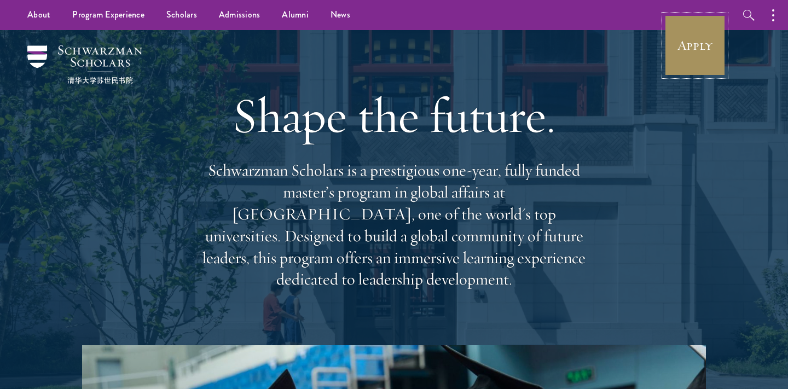
click at [675, 51] on link "Apply" at bounding box center [694, 45] width 61 height 61
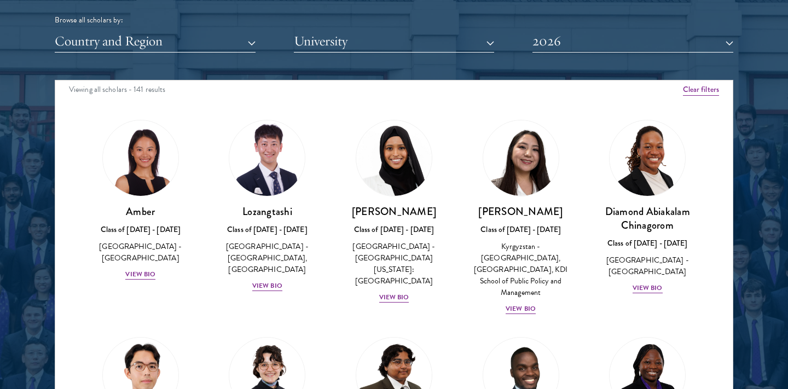
scroll to position [1374, 0]
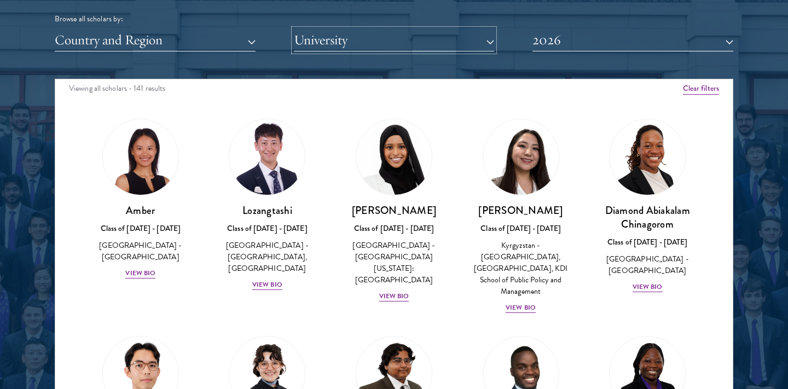
click at [353, 39] on button "University" at bounding box center [394, 40] width 201 height 22
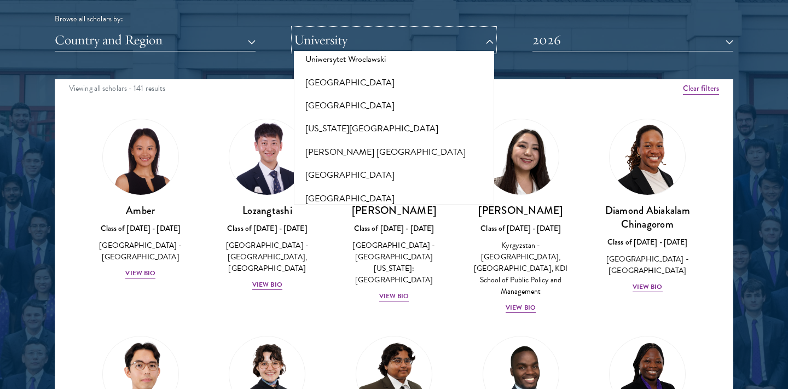
scroll to position [10846, 0]
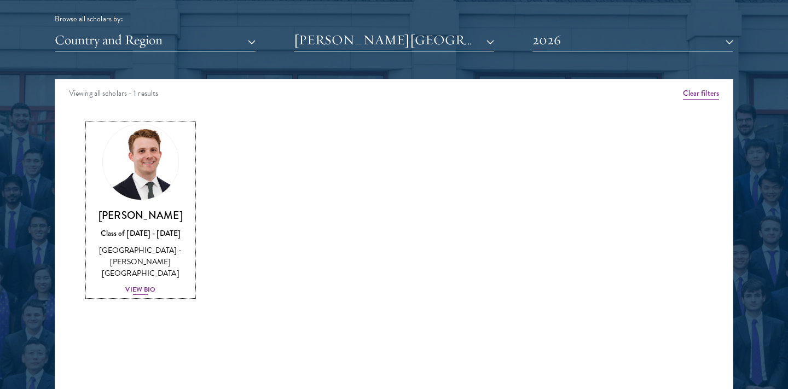
click at [136, 183] on img at bounding box center [140, 161] width 83 height 83
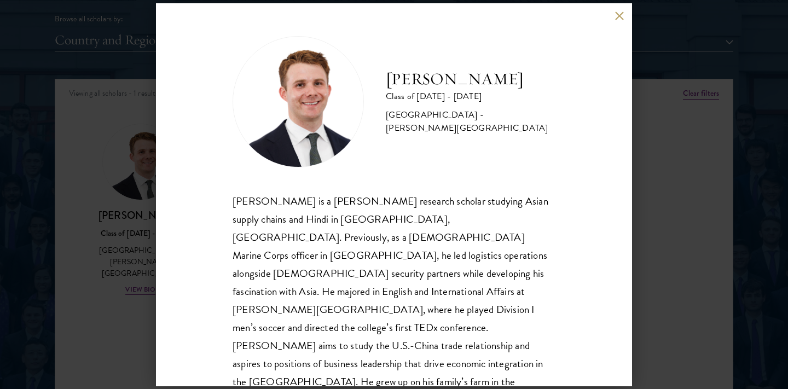
scroll to position [1, 0]
click at [130, 318] on div "Chandler Compton Class of 2025 - 2026 United States of America - Wofford Colleg…" at bounding box center [394, 194] width 788 height 389
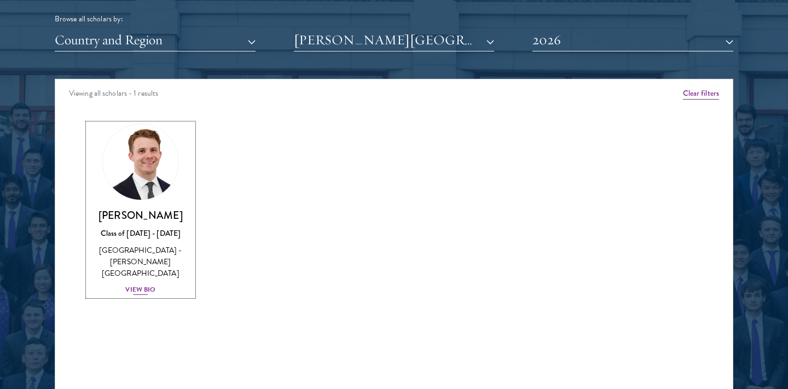
click at [146, 285] on div "View Bio" at bounding box center [140, 290] width 30 height 10
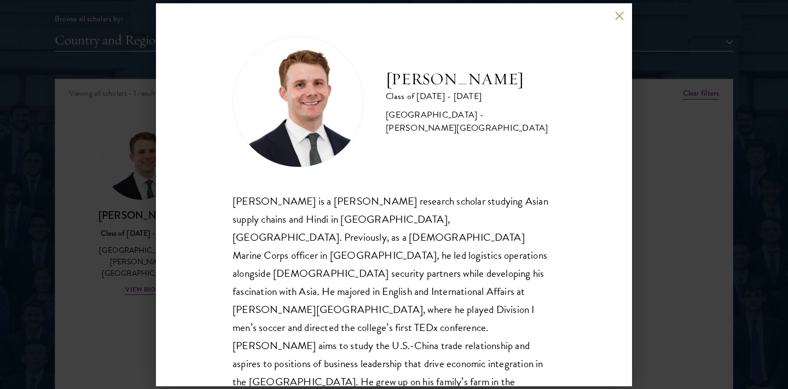
click at [617, 9] on div "Chandler Compton Class of 2025 - 2026 United States of America - Wofford Colleg…" at bounding box center [394, 194] width 476 height 383
click at [618, 11] on button at bounding box center [619, 15] width 9 height 9
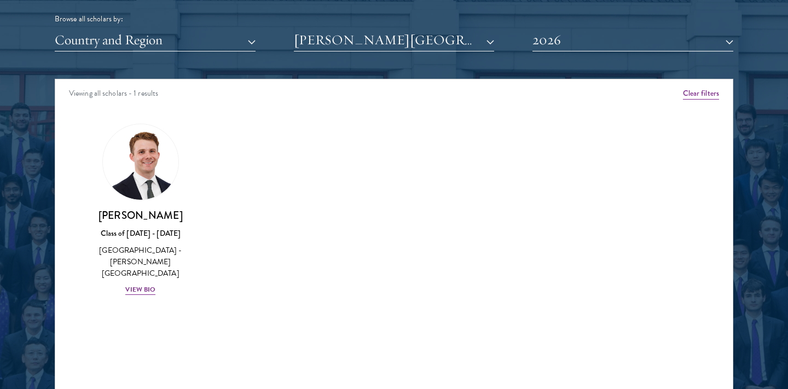
click at [309, 26] on div "Browse all scholars by: Country and Region All Countries and Regions Afghanista…" at bounding box center [394, 9] width 679 height 85
click at [306, 36] on button "Wofford College" at bounding box center [394, 40] width 201 height 22
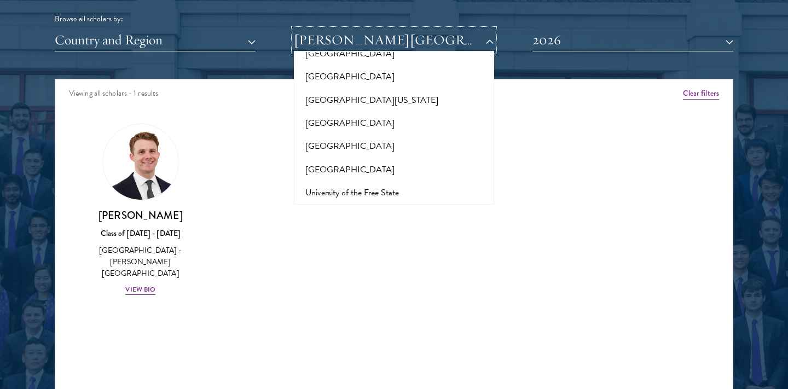
scroll to position [10552, 0]
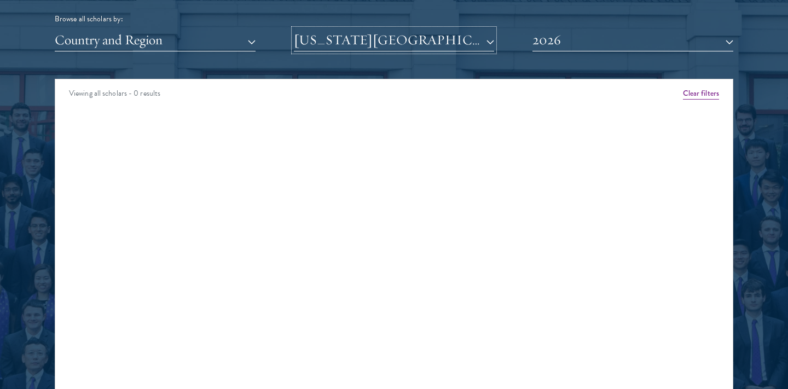
click at [345, 44] on button "Washington University in St. Louis" at bounding box center [394, 40] width 201 height 22
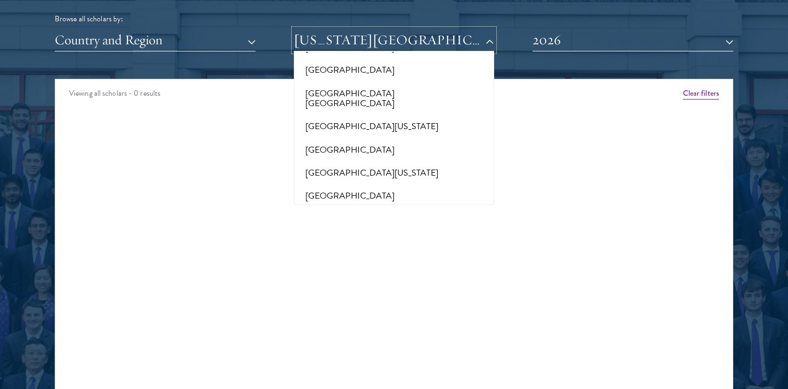
scroll to position [10388, 0]
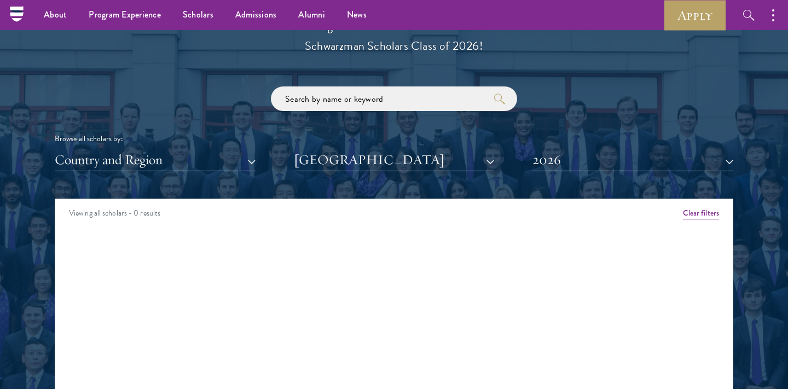
scroll to position [1253, 0]
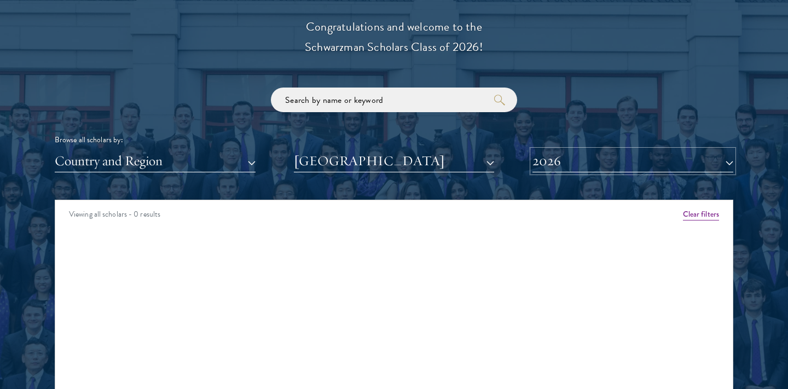
click at [569, 161] on button "2026" at bounding box center [632, 161] width 201 height 22
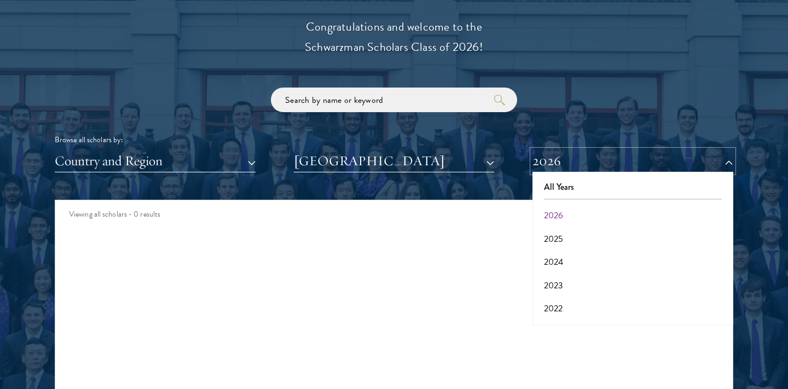
click at [569, 161] on button "2026" at bounding box center [632, 161] width 201 height 22
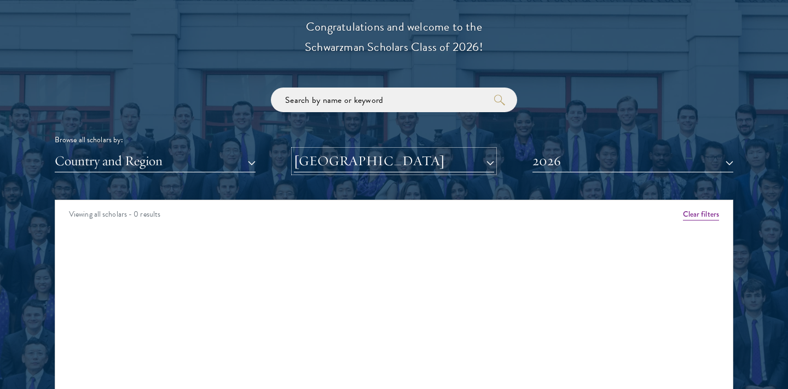
click at [410, 162] on button "Vanderbilt University" at bounding box center [394, 161] width 201 height 22
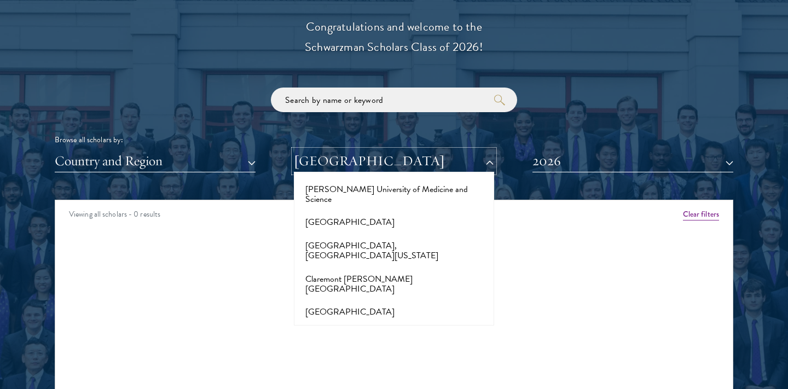
scroll to position [1476, 0]
click at [353, 300] on button "Clemson University" at bounding box center [394, 311] width 194 height 23
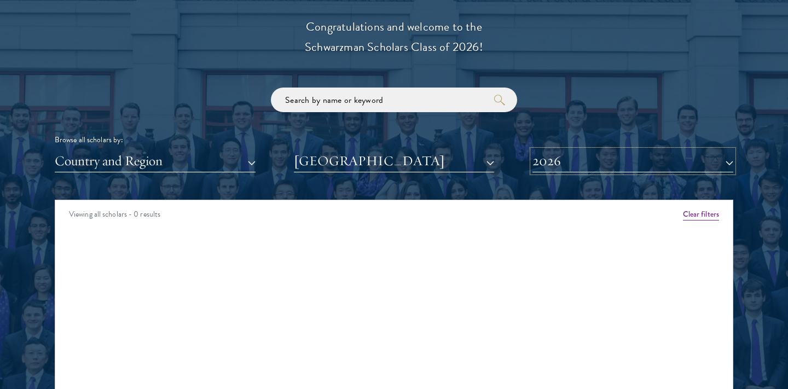
click at [579, 153] on button "2026" at bounding box center [632, 161] width 201 height 22
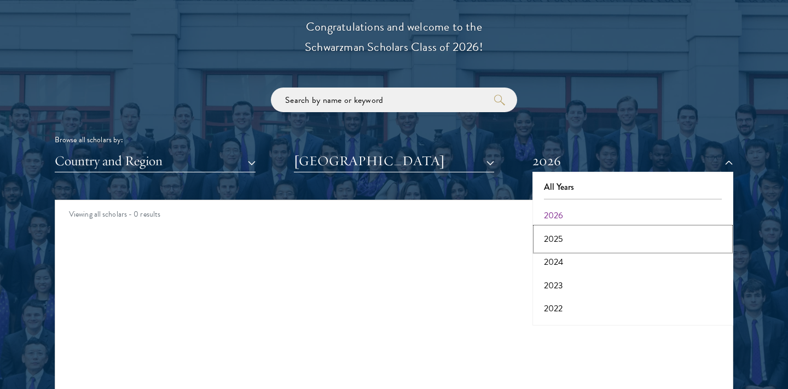
click at [554, 240] on button "2025" at bounding box center [633, 239] width 194 height 23
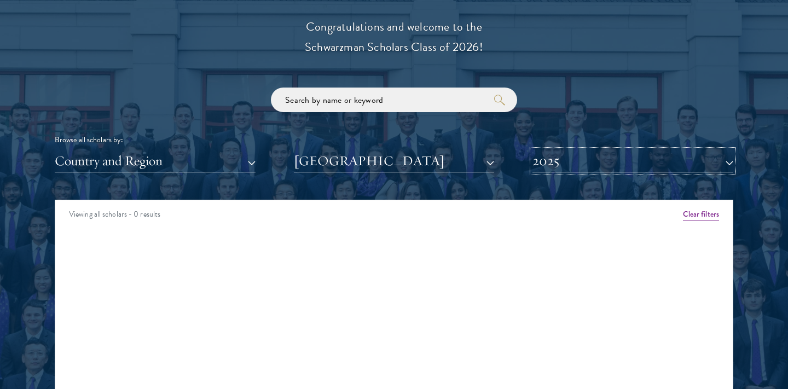
click at [558, 161] on button "2025" at bounding box center [632, 161] width 201 height 22
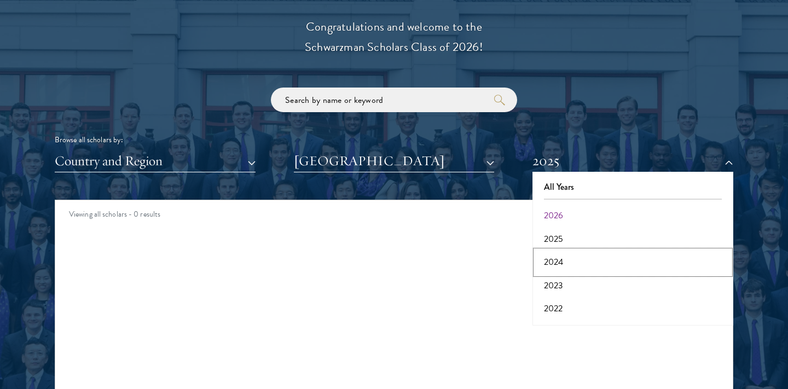
click at [555, 265] on button "2024" at bounding box center [633, 262] width 194 height 23
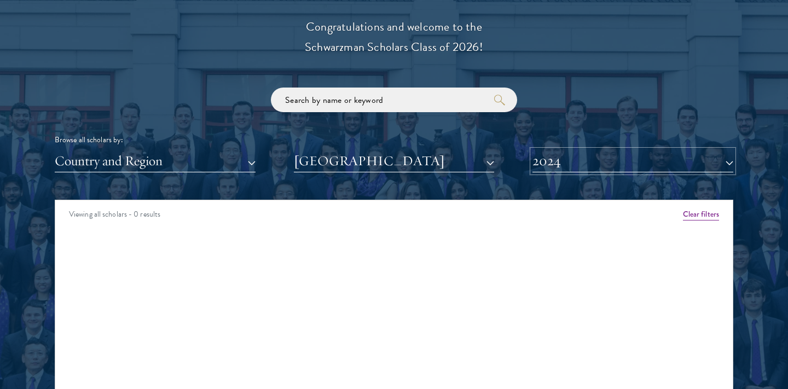
click at [550, 167] on button "2024" at bounding box center [632, 161] width 201 height 22
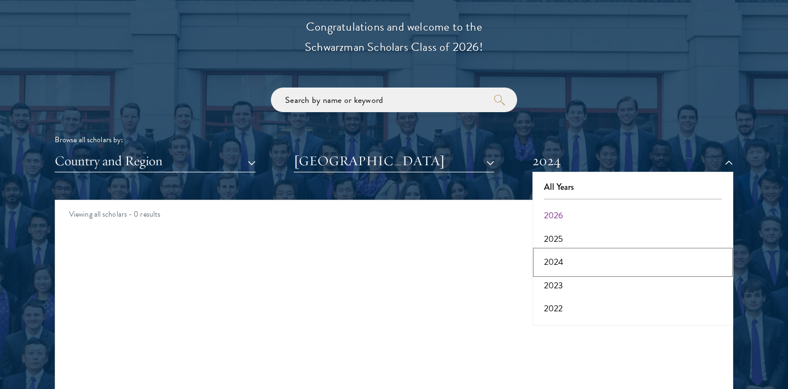
click at [553, 265] on button "2024" at bounding box center [633, 262] width 194 height 23
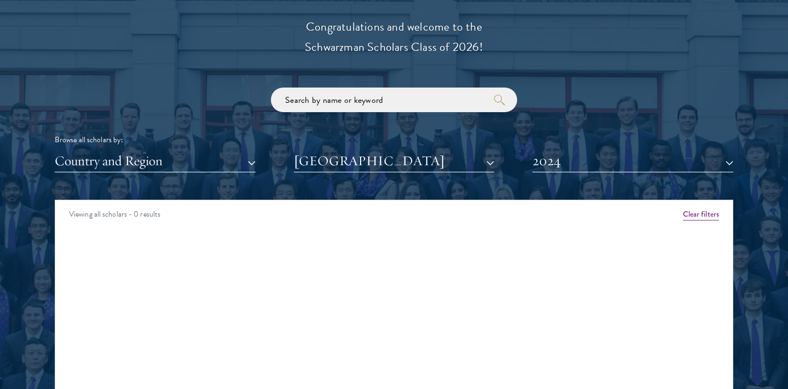
click at [553, 148] on div "Browse all scholars by: Country and Region All Countries and Regions Afghanista…" at bounding box center [394, 130] width 679 height 85
click at [553, 152] on button "2024" at bounding box center [632, 161] width 201 height 22
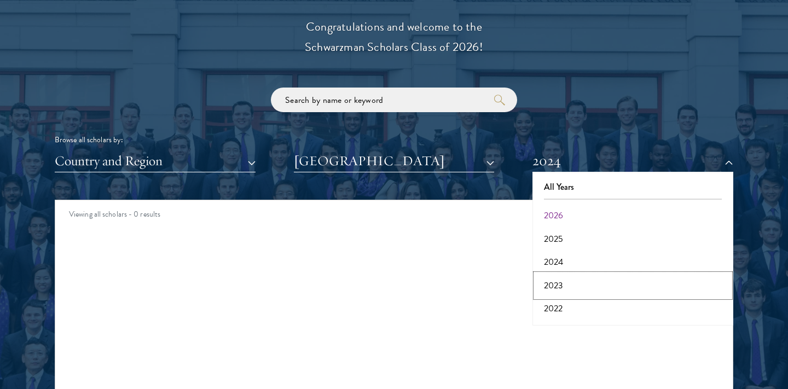
click at [561, 279] on button "2023" at bounding box center [633, 285] width 194 height 23
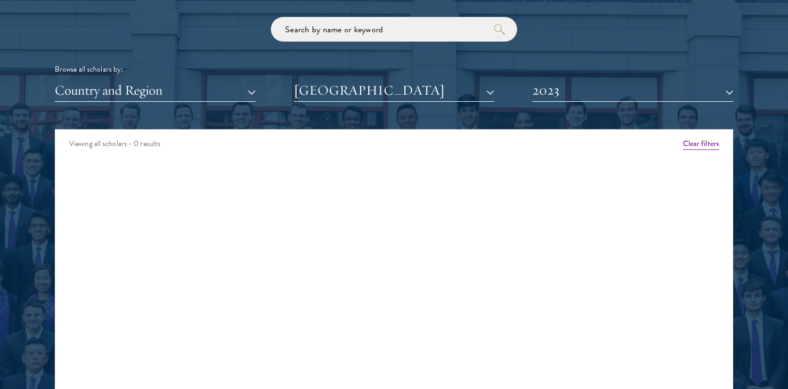
scroll to position [1337, 0]
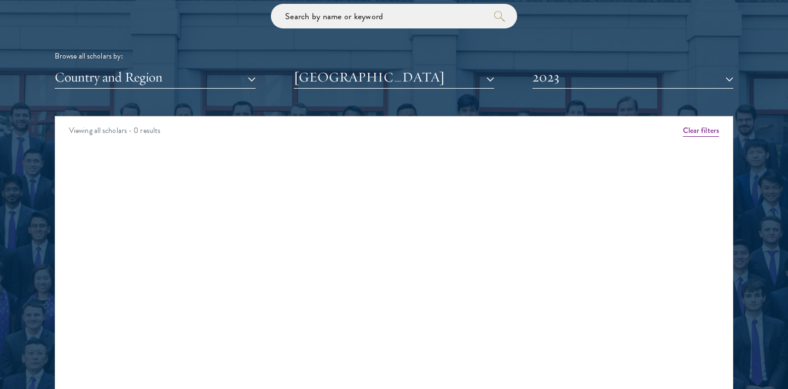
click at [693, 124] on div "Viewing all scholars - 0 results" at bounding box center [393, 132] width 677 height 31
click at [700, 136] on button "Clear filters" at bounding box center [701, 131] width 36 height 12
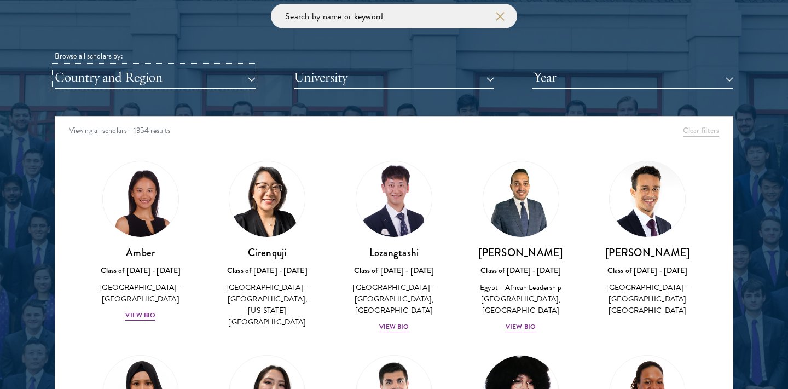
click at [137, 76] on button "Country and Region" at bounding box center [155, 77] width 201 height 22
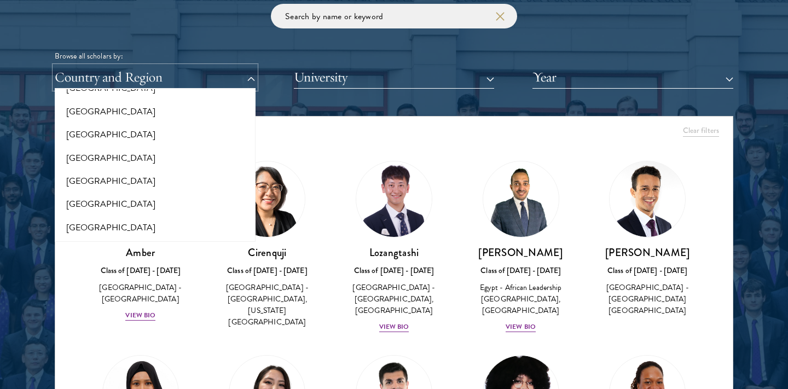
scroll to position [2279, 0]
click at [128, 127] on button "[GEOGRAPHIC_DATA]" at bounding box center [155, 136] width 194 height 23
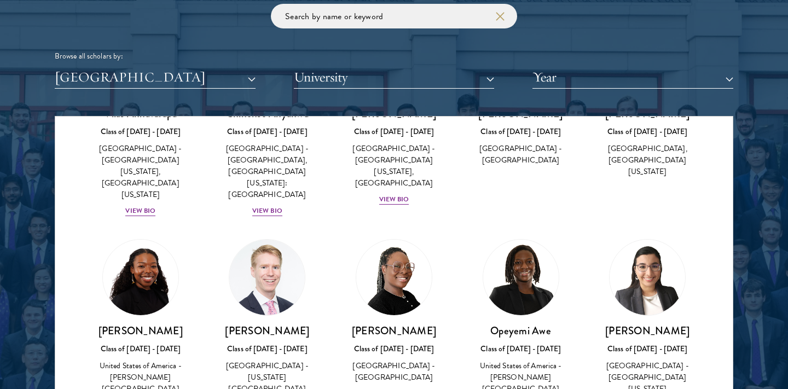
scroll to position [1142, 0]
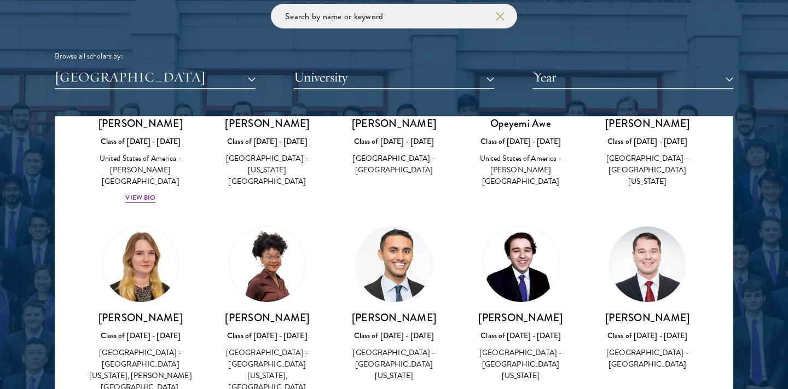
click at [144, 227] on img at bounding box center [141, 265] width 76 height 76
click at [134, 311] on h3 "Brooke Bacigal" at bounding box center [140, 318] width 105 height 14
click at [130, 347] on div "United States of America - University of Michigan, Ann Arbor, University of Oxf…" at bounding box center [140, 375] width 105 height 57
click at [138, 227] on img at bounding box center [141, 265] width 76 height 76
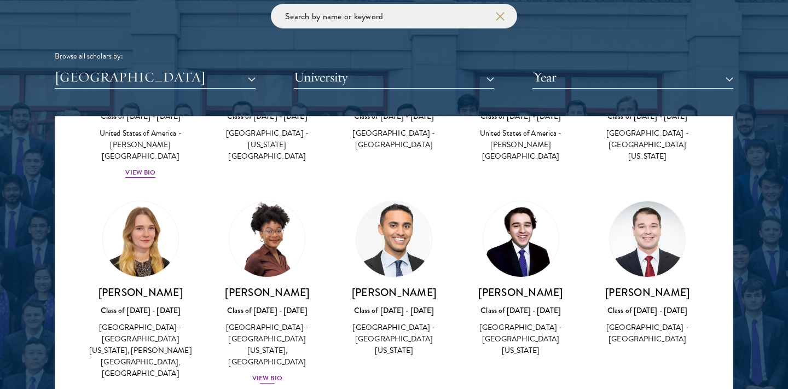
scroll to position [1168, 0]
click at [271, 373] on div "View Bio" at bounding box center [267, 378] width 30 height 10
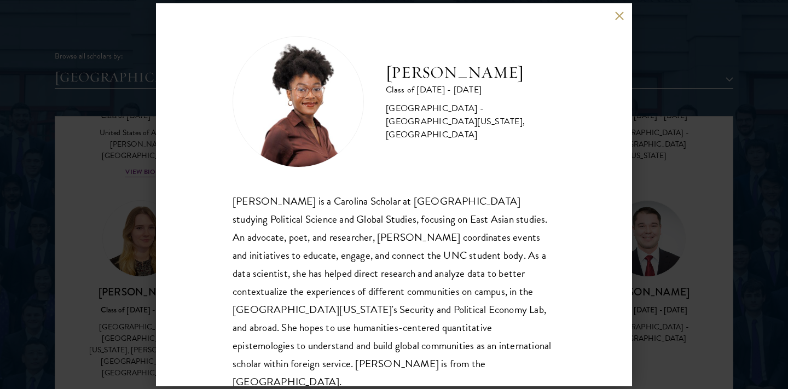
scroll to position [19, 0]
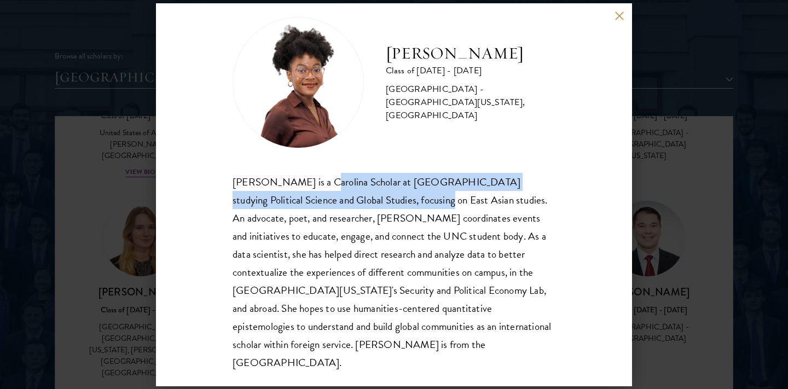
drag, startPoint x: 320, startPoint y: 179, endPoint x: 409, endPoint y: 199, distance: 91.2
click at [409, 199] on div "Lizabeth Bamgboye is a Carolina Scholar at UNC-Chapel Hill studying Political S…" at bounding box center [394, 272] width 323 height 199
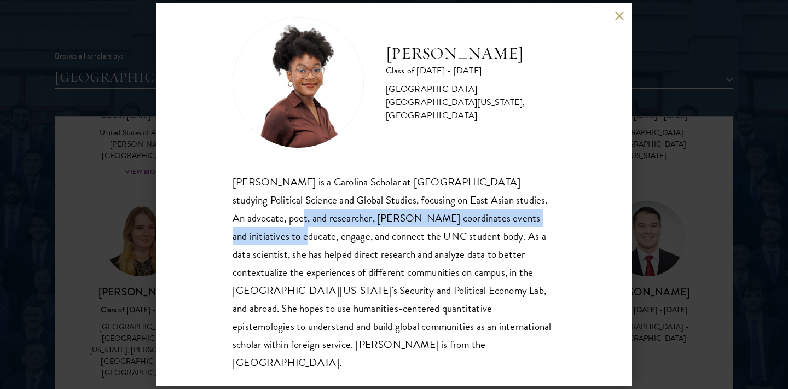
drag, startPoint x: 254, startPoint y: 228, endPoint x: 280, endPoint y: 224, distance: 26.1
click at [280, 224] on div "Lizabeth Bamgboye is a Carolina Scholar at UNC-Chapel Hill studying Political S…" at bounding box center [394, 272] width 323 height 199
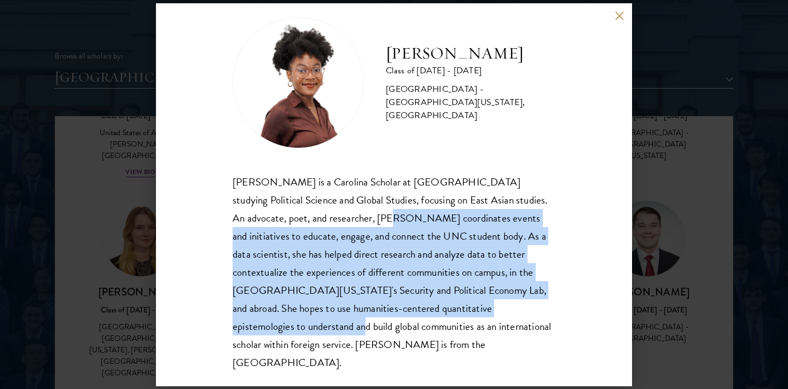
drag, startPoint x: 367, startPoint y: 218, endPoint x: 551, endPoint y: 303, distance: 202.7
click at [551, 303] on div "Lizabeth Bamgboye is a Carolina Scholar at UNC-Chapel Hill studying Political S…" at bounding box center [394, 272] width 323 height 199
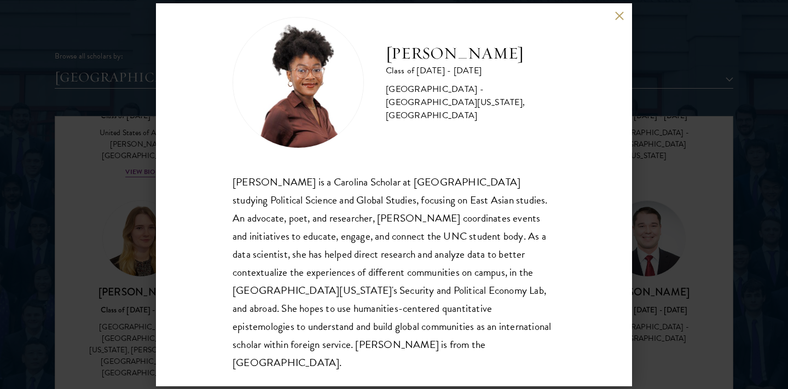
click at [553, 303] on div "Lizabeth Bamgboye is a Carolina Scholar at UNC-Chapel Hill studying Political S…" at bounding box center [394, 272] width 323 height 199
click at [689, 241] on div "Lizabeth Bamgboye Class of 2024 - 2025 United States of America - University of…" at bounding box center [394, 194] width 788 height 389
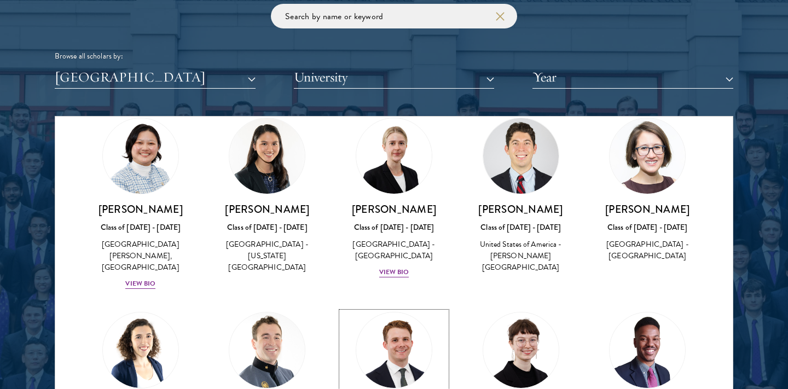
scroll to position [3484, 0]
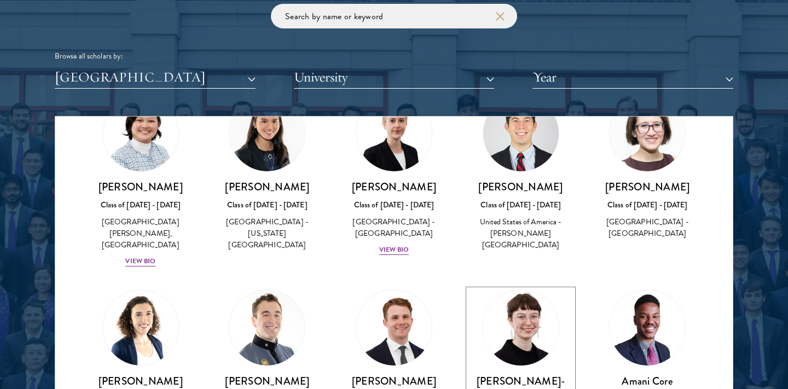
click at [512, 374] on h3 "Ottilie Cooper-Ohm" at bounding box center [520, 387] width 105 height 27
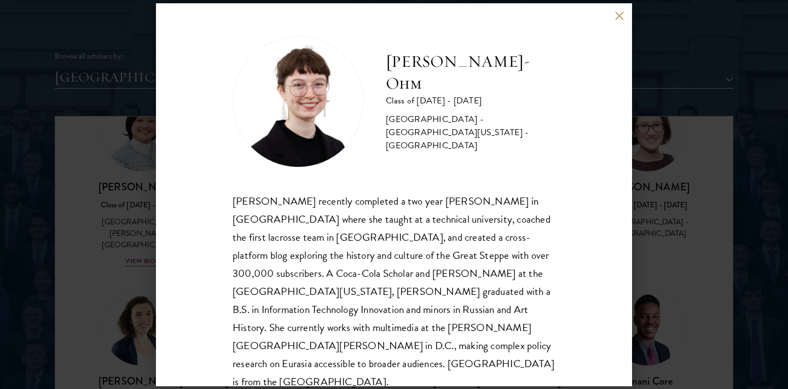
click at [686, 213] on div "Ottilie Cooper-Ohm Class of 2025 - 2026 United States of America - University o…" at bounding box center [394, 194] width 788 height 389
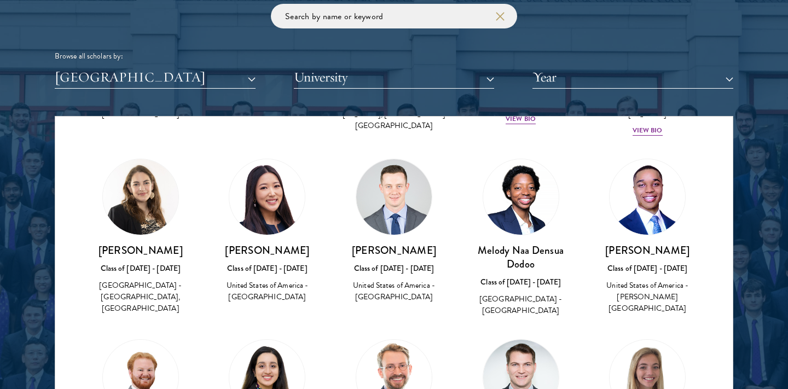
scroll to position [4617, 0]
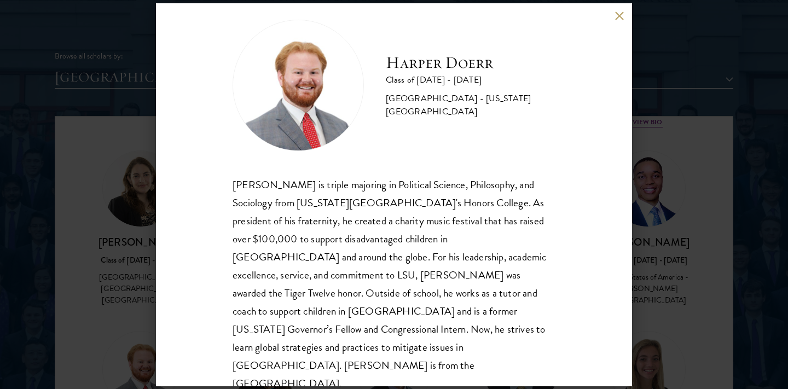
scroll to position [19, 0]
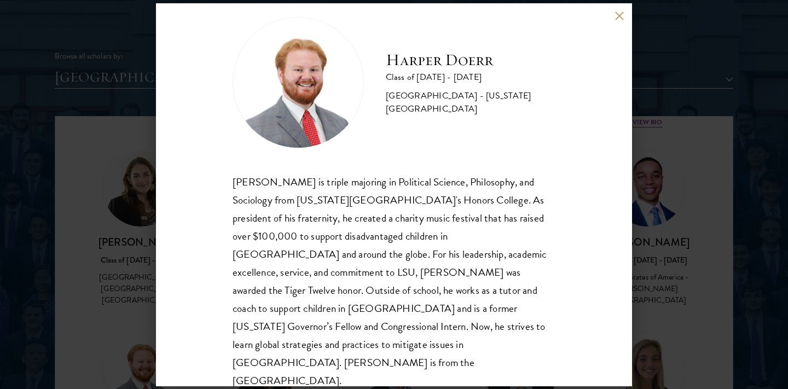
click at [128, 299] on div "Harper Doerr Class of 2024 - 2025 United States of America - Louisiana State Un…" at bounding box center [394, 194] width 788 height 389
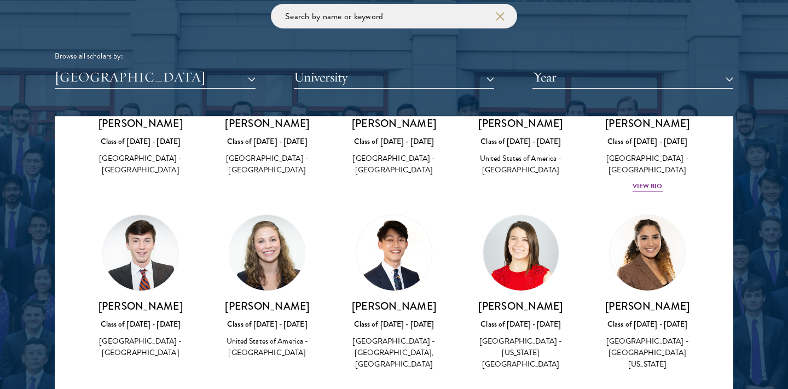
scroll to position [6073, 0]
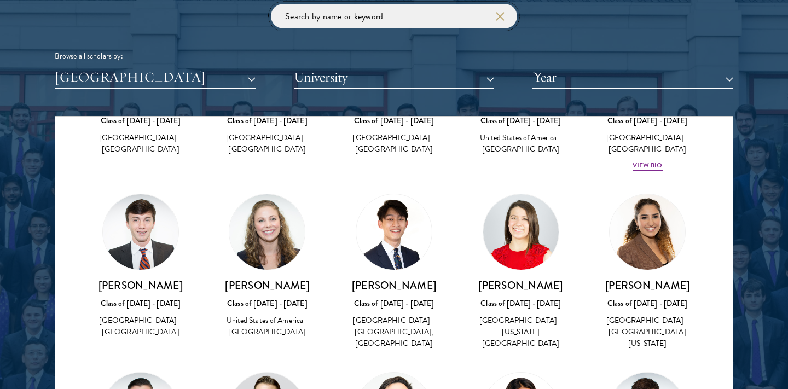
click at [327, 18] on input "search" at bounding box center [394, 16] width 246 height 25
type input "c"
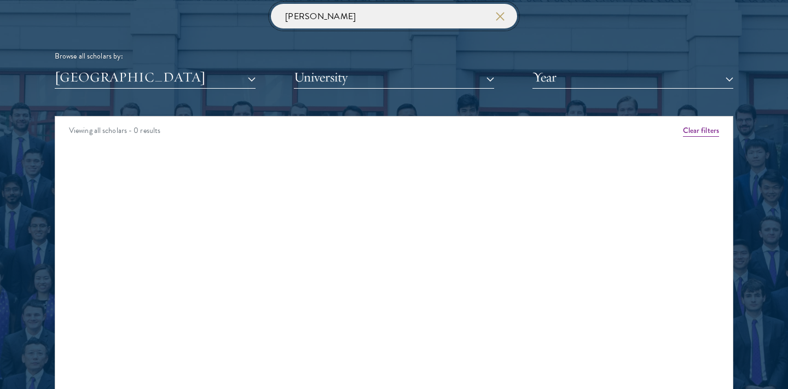
type input "chandler"
click button "submit" at bounding box center [0, 0] width 0 height 0
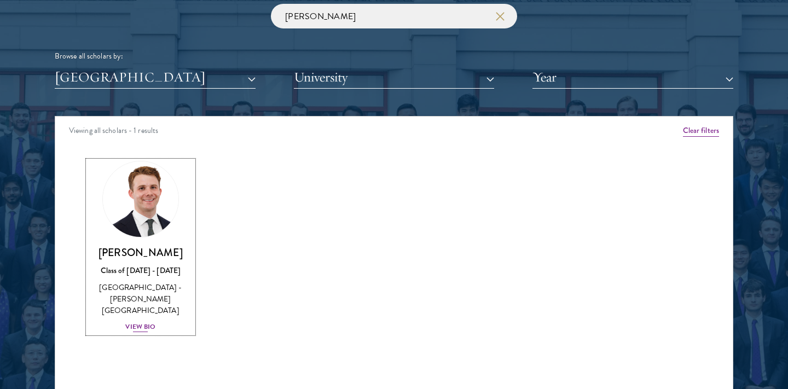
click at [137, 322] on div "View Bio" at bounding box center [140, 327] width 30 height 10
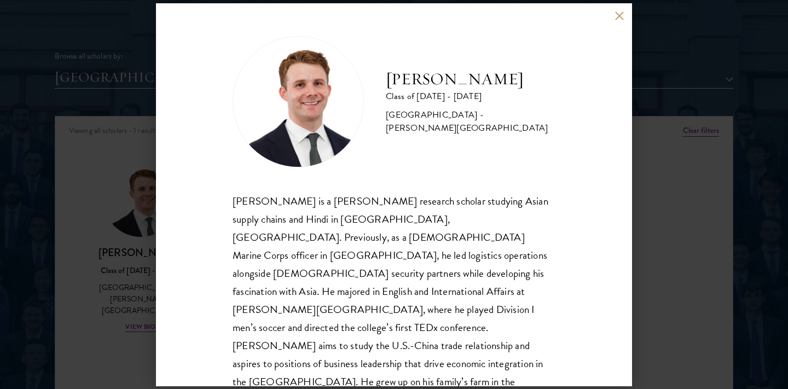
click at [324, 249] on div "Chandler Compton is a Fulbright research scholar studying Asian supply chains a…" at bounding box center [394, 300] width 323 height 217
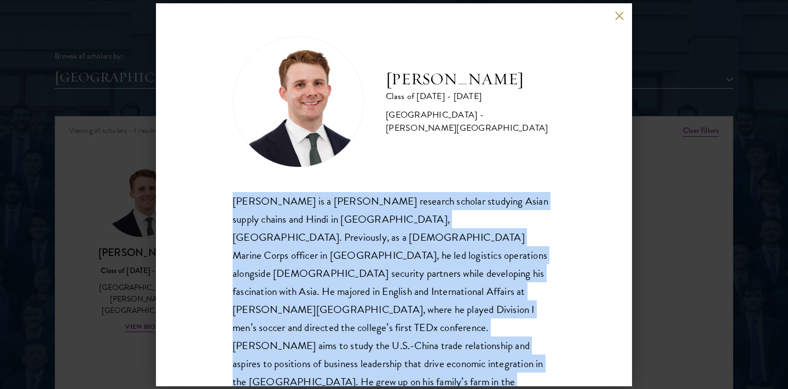
click at [324, 249] on div "Chandler Compton is a Fulbright research scholar studying Asian supply chains a…" at bounding box center [394, 300] width 323 height 217
copy body "Chandler Compton is a Fulbright research scholar studying Asian supply chains a…"
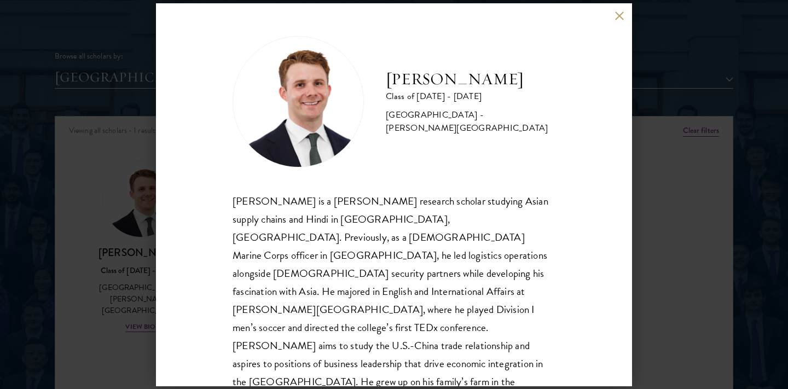
click at [710, 53] on div "Chandler Compton Class of 2025 - 2026 United States of America - Wofford Colleg…" at bounding box center [394, 194] width 788 height 389
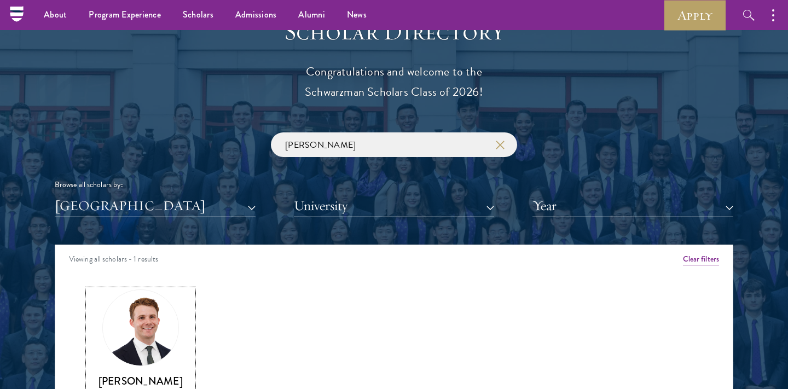
scroll to position [1132, 0]
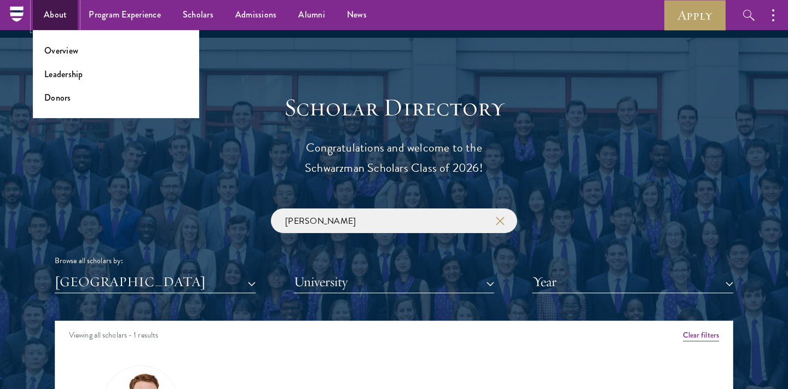
click at [49, 19] on link "About" at bounding box center [55, 15] width 45 height 30
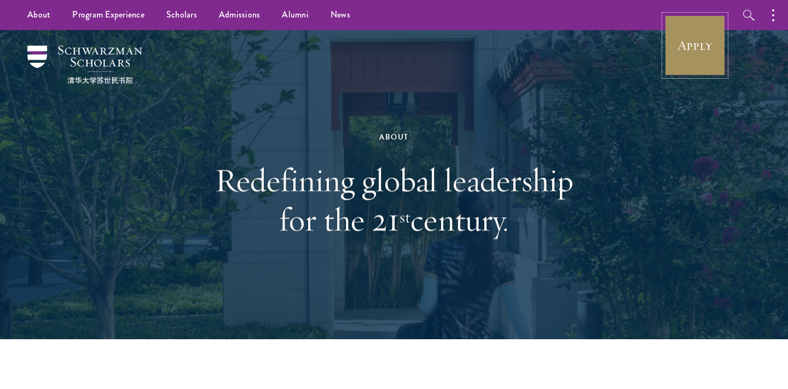
click at [692, 57] on link "Apply" at bounding box center [694, 45] width 61 height 61
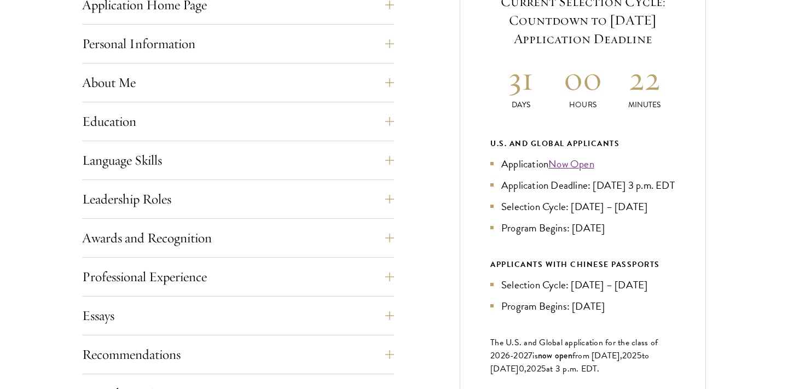
scroll to position [487, 0]
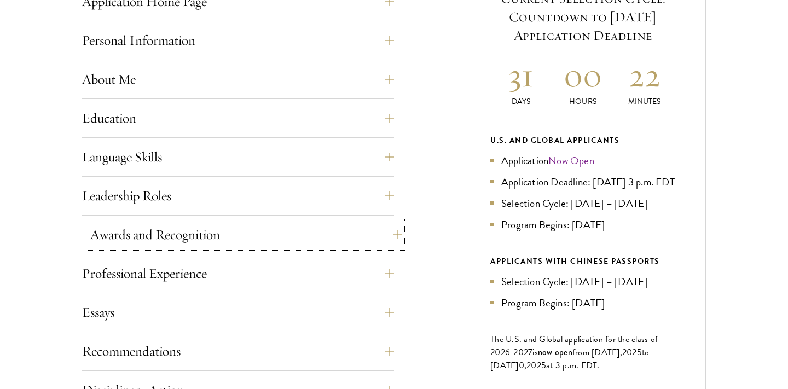
click at [109, 233] on button "Awards and Recognition" at bounding box center [246, 235] width 312 height 26
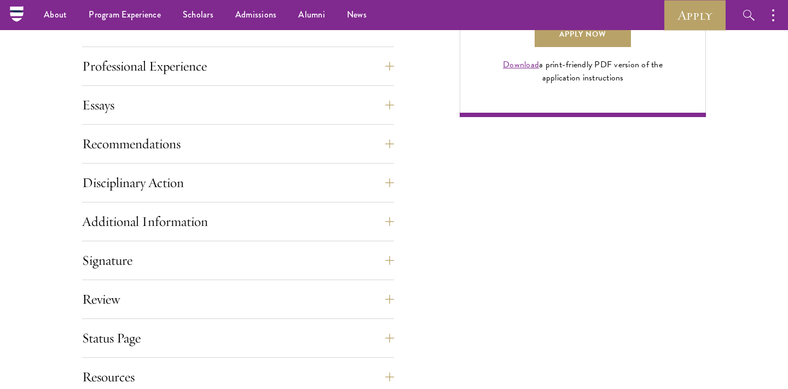
scroll to position [0, 0]
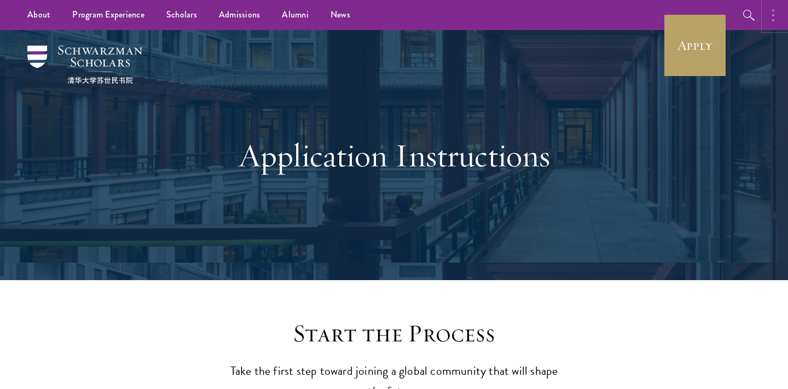
click at [774, 18] on button "button" at bounding box center [776, 15] width 24 height 30
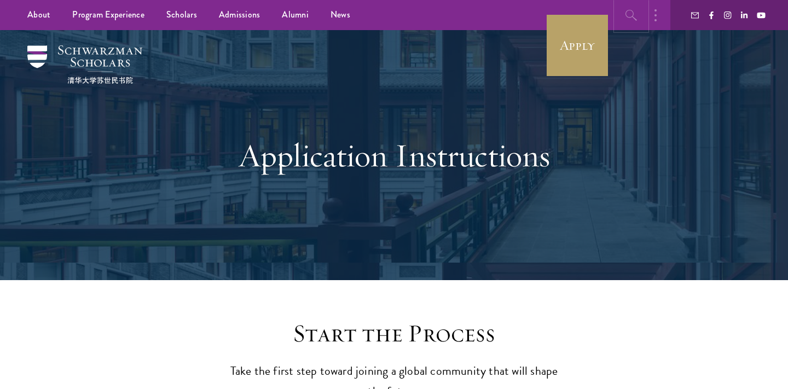
click at [627, 14] on icon "button" at bounding box center [631, 15] width 13 height 13
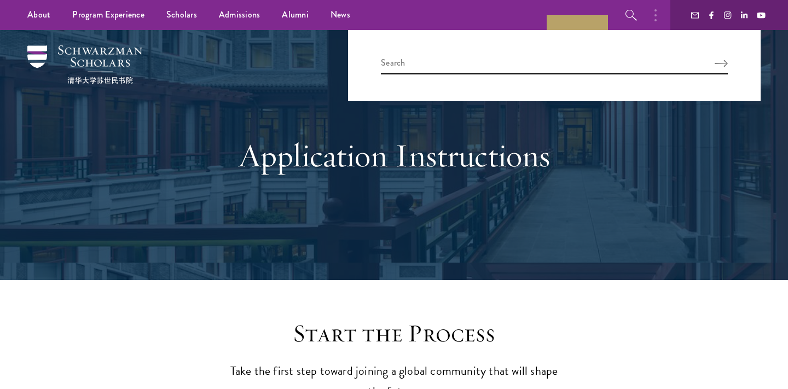
click at [497, 84] on div at bounding box center [554, 65] width 413 height 71
click at [487, 67] on input "search" at bounding box center [554, 65] width 347 height 18
type input "FAQ"
click at [715, 60] on button "Search" at bounding box center [721, 64] width 13 height 8
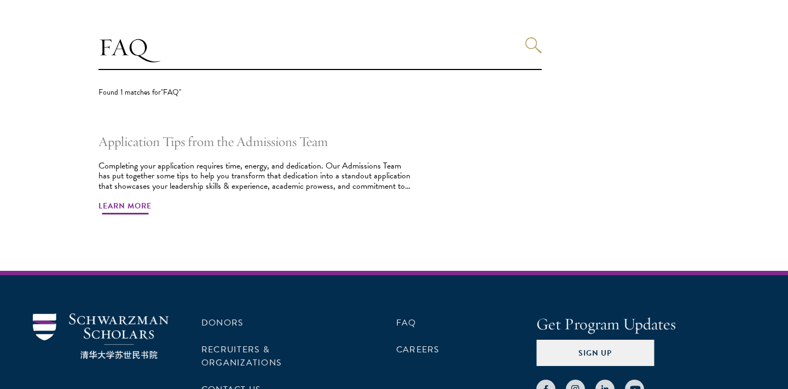
scroll to position [313, 0]
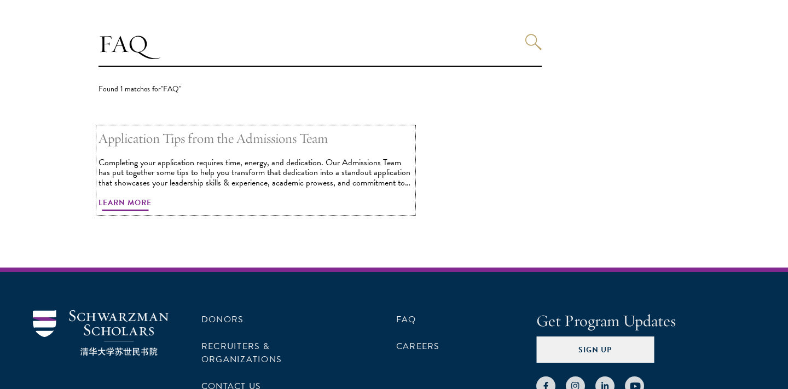
click at [142, 135] on h2 "Application Tips from the Admissions Team" at bounding box center [256, 139] width 315 height 22
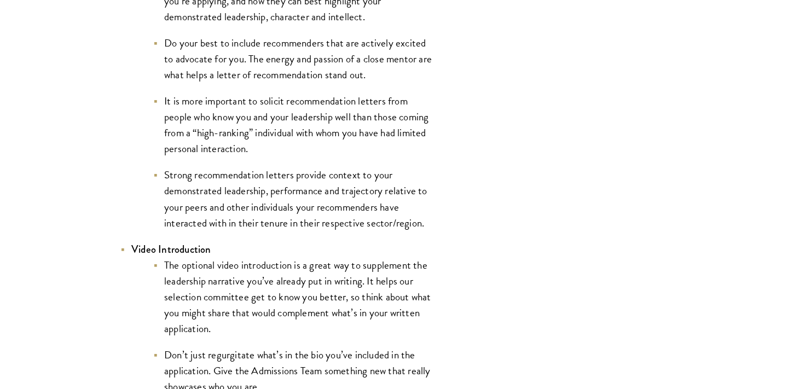
scroll to position [1661, 0]
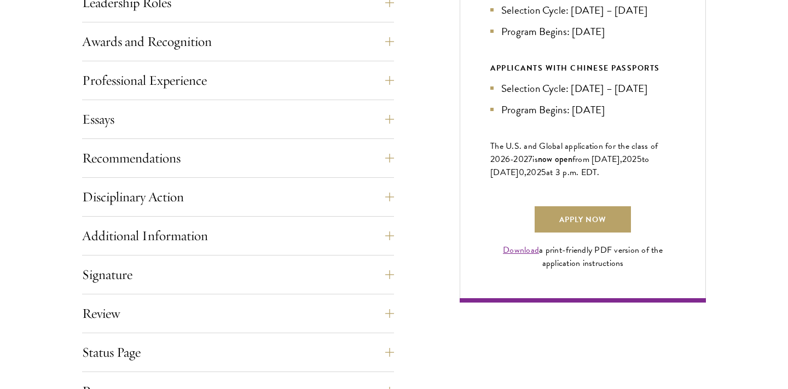
scroll to position [702, 0]
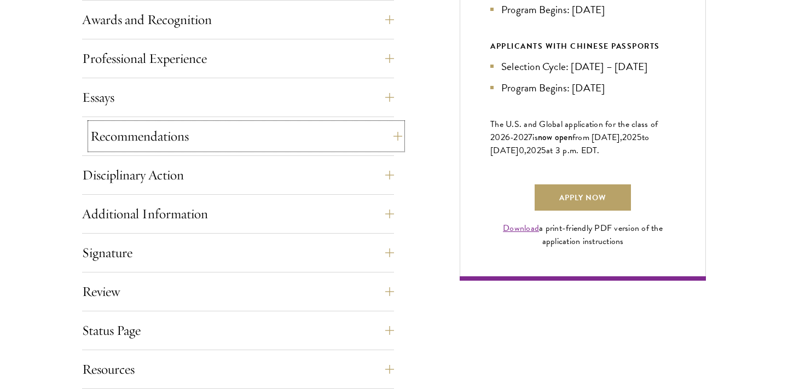
click at [185, 142] on button "Recommendations" at bounding box center [246, 136] width 312 height 26
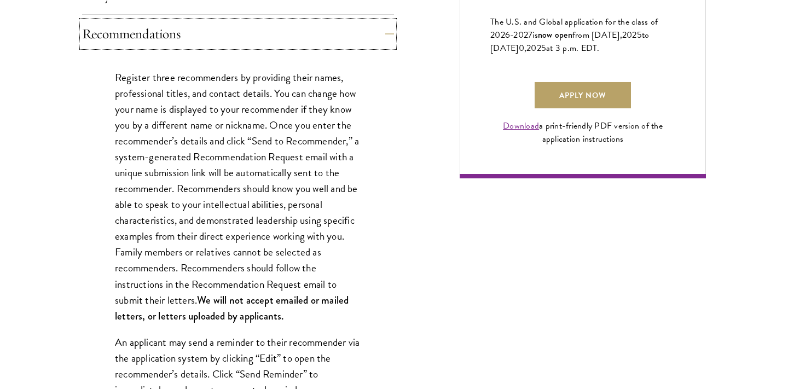
scroll to position [810, 0]
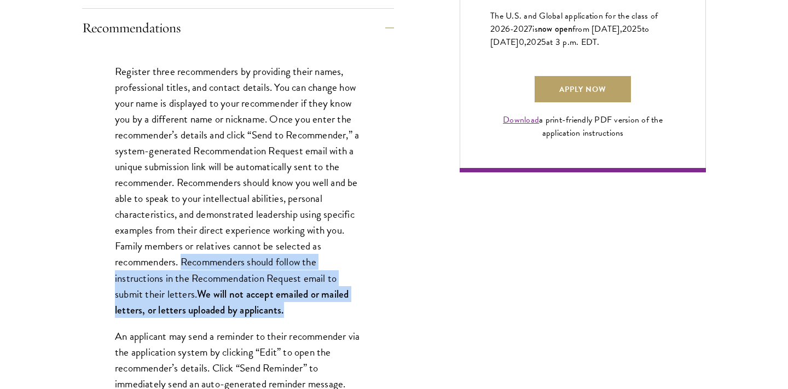
drag, startPoint x: 184, startPoint y: 262, endPoint x: 283, endPoint y: 308, distance: 109.5
click at [283, 308] on p "Register three recommenders by providing their names, professional titles, and …" at bounding box center [238, 190] width 246 height 254
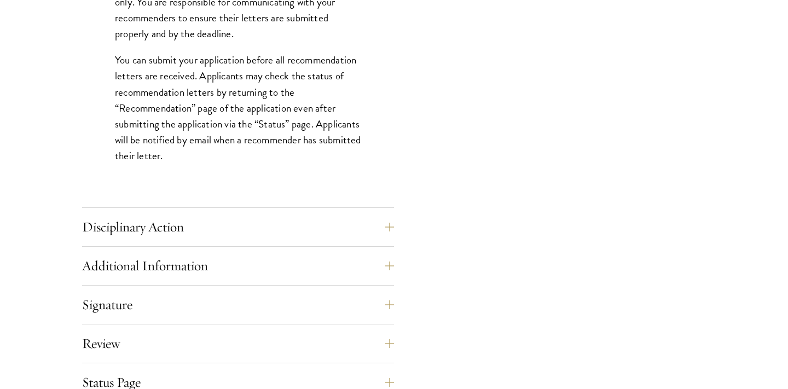
scroll to position [1584, 0]
